Goal: Information Seeking & Learning: Check status

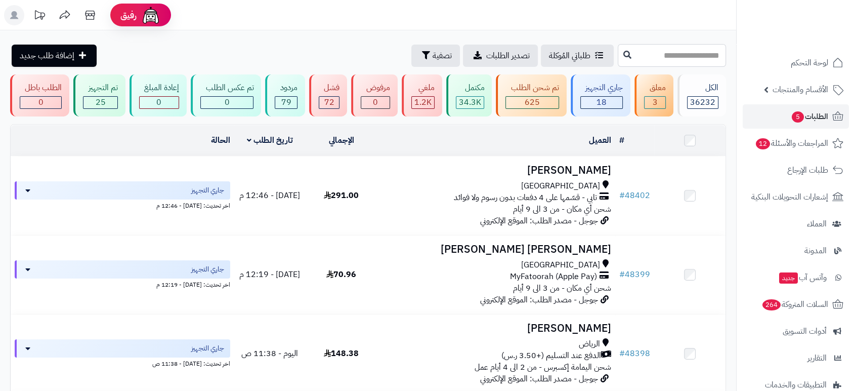
click at [654, 55] on input "text" at bounding box center [672, 55] width 108 height 23
paste input "*****"
type input "*****"
click at [624, 56] on icon at bounding box center [628, 54] width 8 height 8
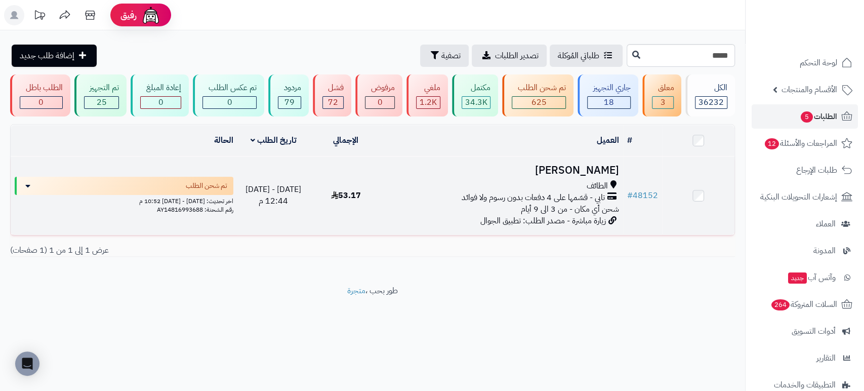
click at [567, 170] on h3 "Adnan Alattar" at bounding box center [502, 170] width 233 height 12
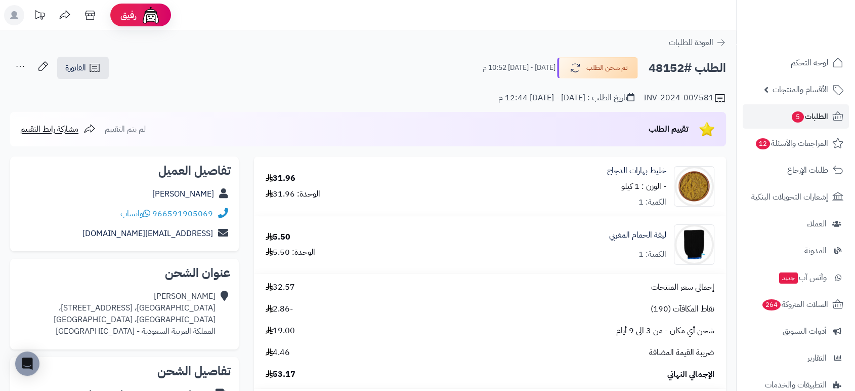
scroll to position [342, 0]
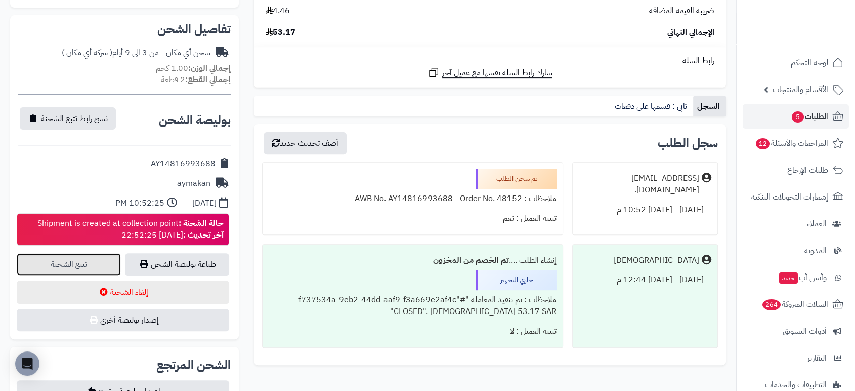
click at [74, 269] on link "تتبع الشحنة" at bounding box center [69, 264] width 104 height 22
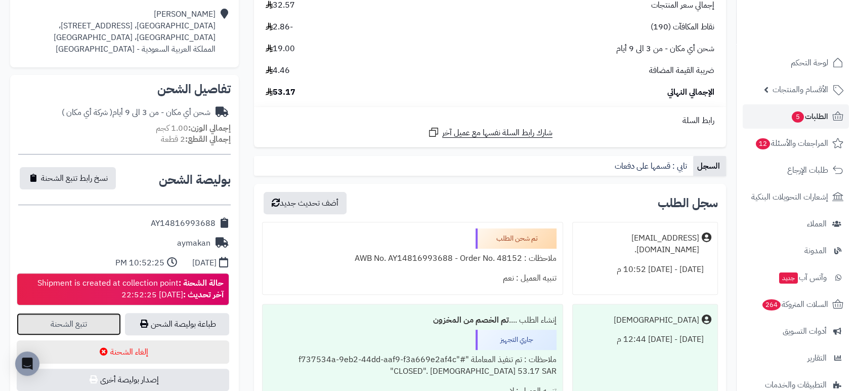
scroll to position [0, 0]
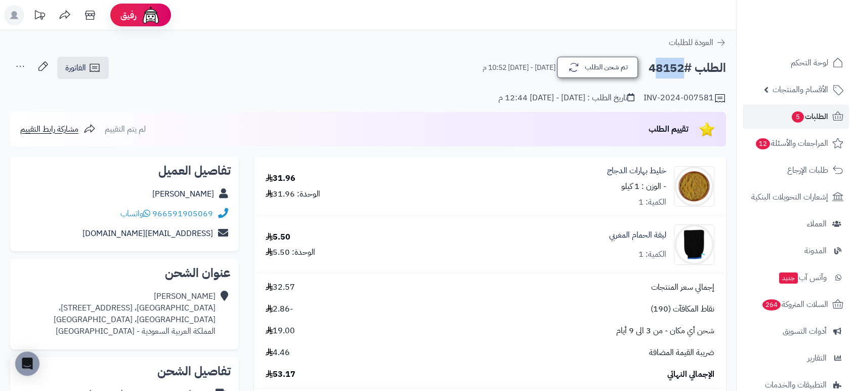
drag, startPoint x: 685, startPoint y: 69, endPoint x: 636, endPoint y: 67, distance: 49.2
click at [636, 67] on div "الطلب #48152 تم شحن الطلب الجمعة - ٣ أكتوبر ٢٠٢٥ - 10:52 م" at bounding box center [600, 67] width 253 height 21
copy div "48152 تم شحن الطلب"
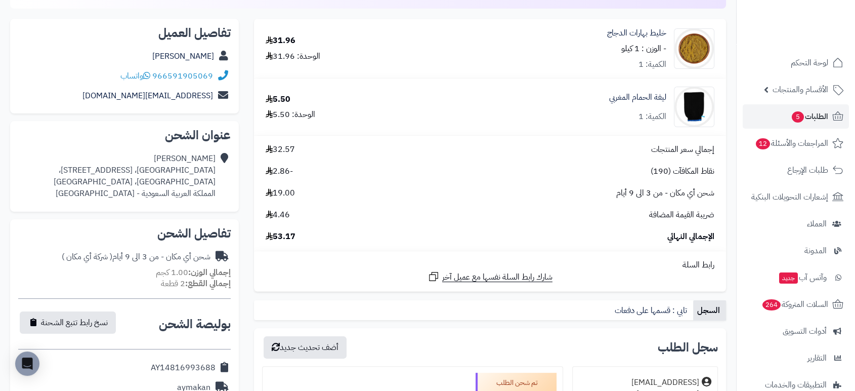
scroll to position [142, 0]
